Goal: Transaction & Acquisition: Purchase product/service

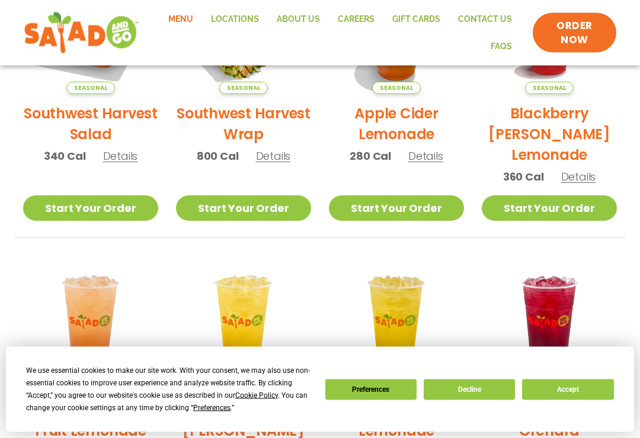
scroll to position [386, 0]
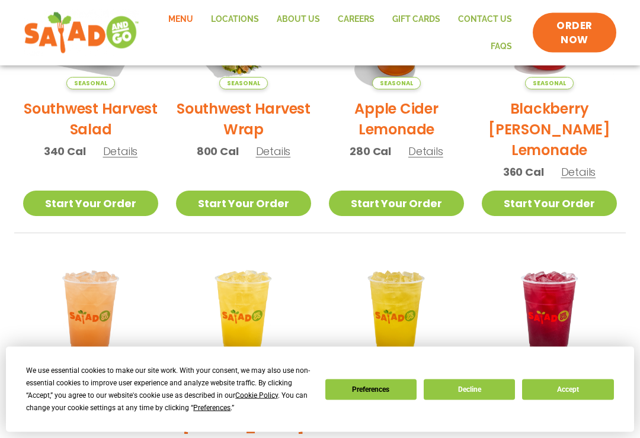
click at [493, 146] on h2 "Blackberry [PERSON_NAME] Lemonade" at bounding box center [548, 130] width 135 height 62
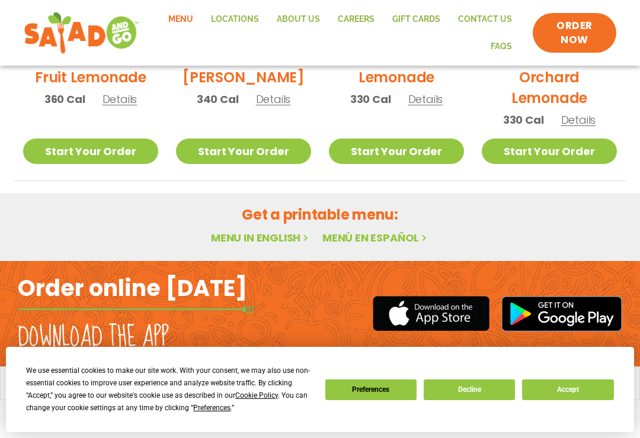
scroll to position [736, 0]
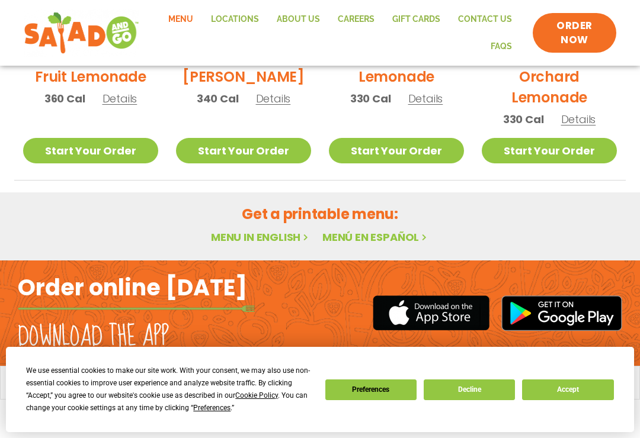
click at [480, 397] on button "Decline" at bounding box center [468, 390] width 91 height 21
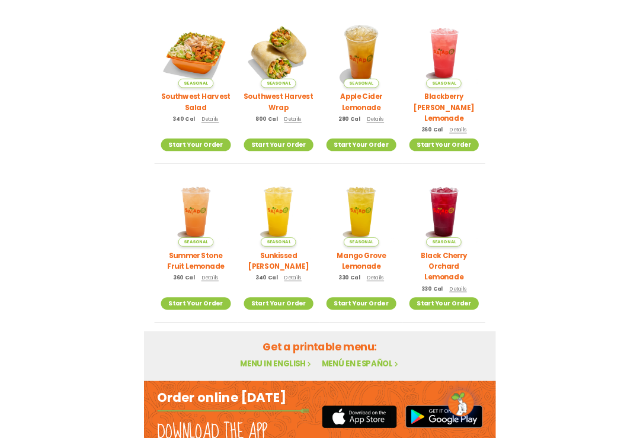
scroll to position [533, 0]
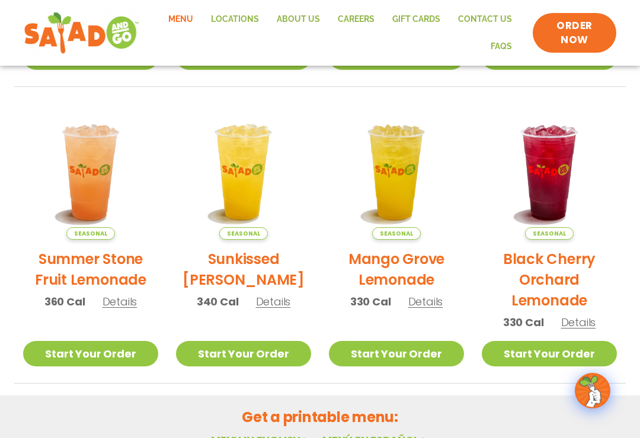
click at [408, 348] on link "Start Your Order" at bounding box center [396, 353] width 135 height 25
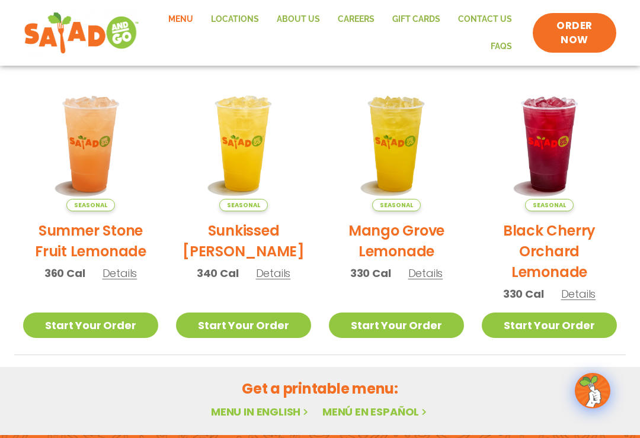
scroll to position [561, 0]
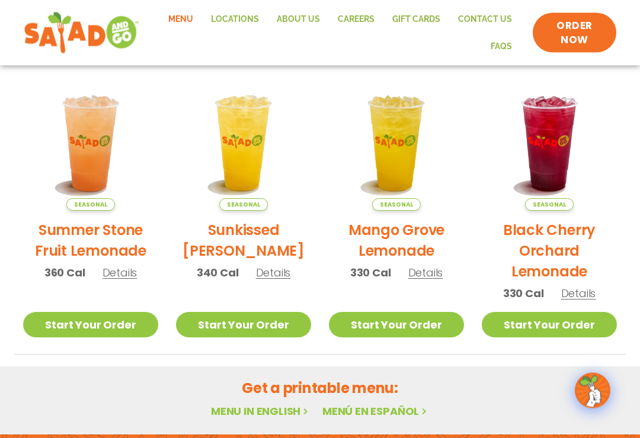
click at [423, 331] on link "Start Your Order" at bounding box center [396, 325] width 135 height 25
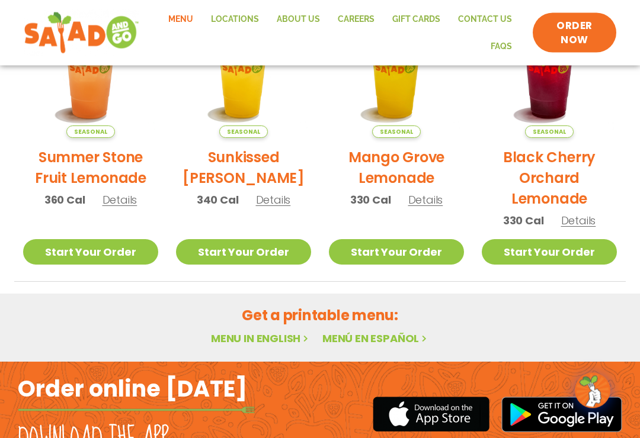
scroll to position [621, 0]
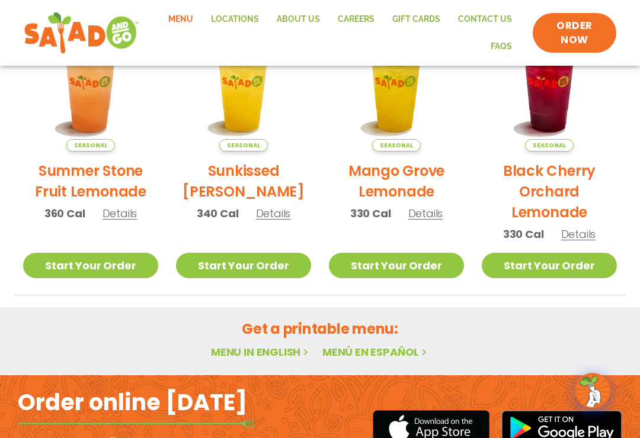
click at [390, 264] on link "Start Your Order" at bounding box center [396, 265] width 135 height 25
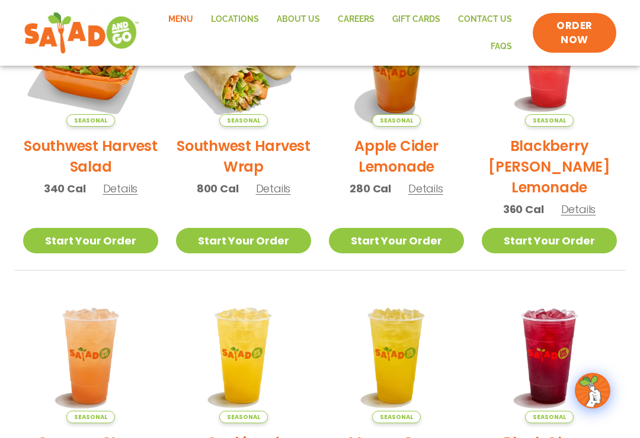
scroll to position [298, 0]
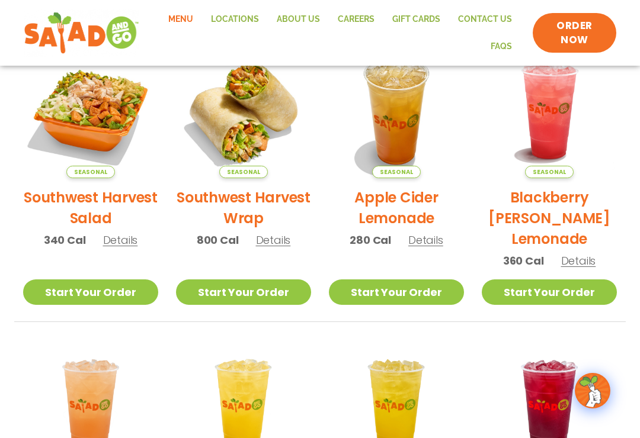
click at [574, 16] on link "ORDER NOW" at bounding box center [574, 33] width 84 height 40
